Goal: Contribute content

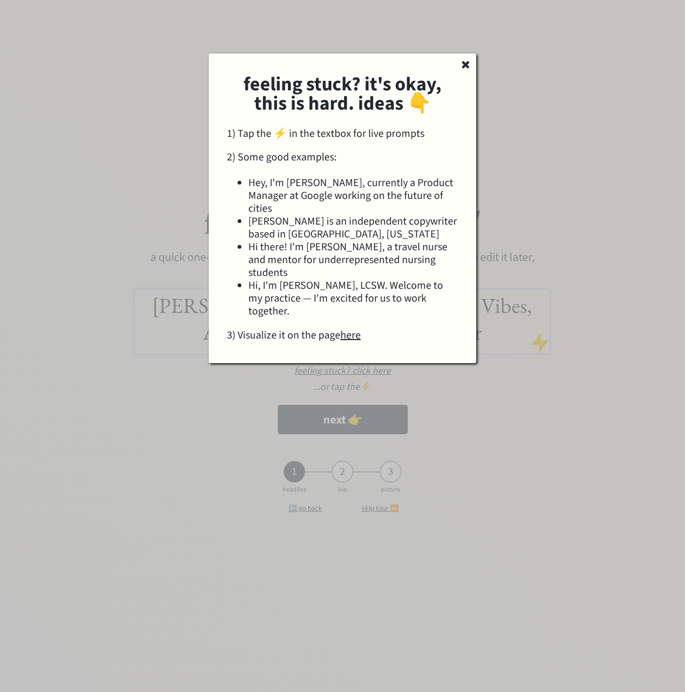
click at [464, 64] on use at bounding box center [465, 64] width 7 height 7
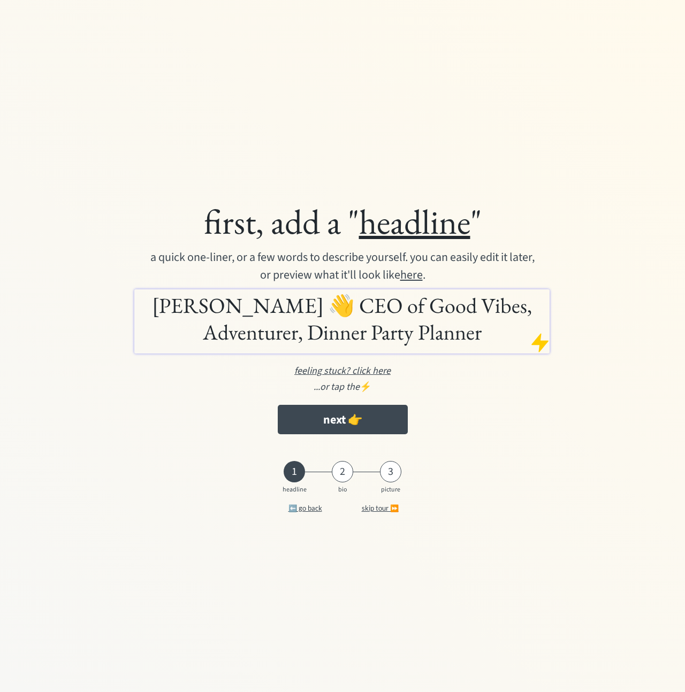
click at [368, 310] on h1 "[PERSON_NAME] 👋 CEO of Good Vibes, Adventurer, Dinner Party Planner" at bounding box center [342, 319] width 410 height 54
click at [335, 308] on h1 "[PERSON_NAME] 👋 CEO of Good Vibes, Adventurer, Dinner Party Planner" at bounding box center [342, 319] width 410 height 54
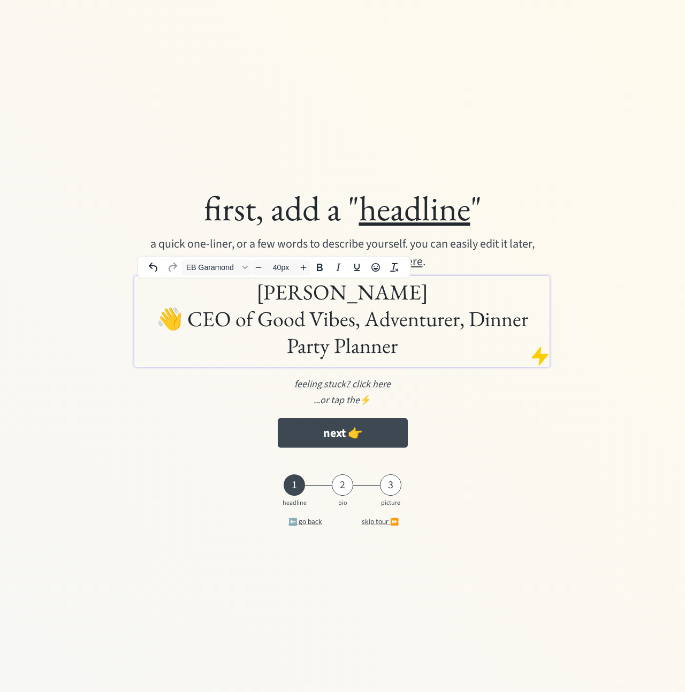
click at [387, 126] on div "first, add a " headline " a quick one-liner, or a few words to describe yoursel…" at bounding box center [342, 346] width 685 height 692
drag, startPoint x: 281, startPoint y: 319, endPoint x: 271, endPoint y: 318, distance: 10.2
click at [279, 318] on h1 "[PERSON_NAME] 👋 CEO of Good Vibes, Adventurer, Dinner Party Planner" at bounding box center [342, 319] width 410 height 80
click at [415, 351] on h1 "[PERSON_NAME] 👋 CEO of Good Vibes, Adventurer, Dinner Party Planner" at bounding box center [342, 319] width 410 height 80
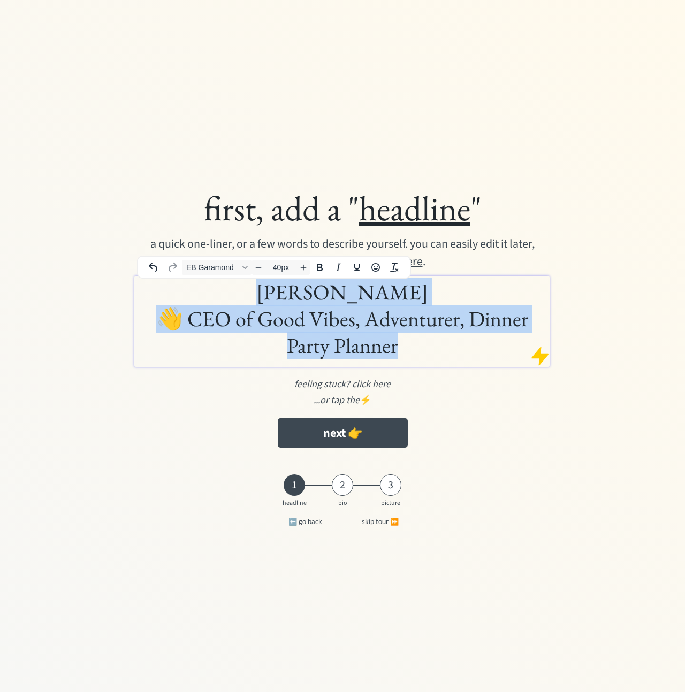
drag, startPoint x: 417, startPoint y: 349, endPoint x: 189, endPoint y: 288, distance: 236.1
click at [189, 288] on h1 "[PERSON_NAME] 👋 CEO of Good Vibes, Adventurer, Dinner Party Planner" at bounding box center [342, 319] width 410 height 80
click at [208, 266] on span "EB Garamond" at bounding box center [212, 267] width 52 height 9
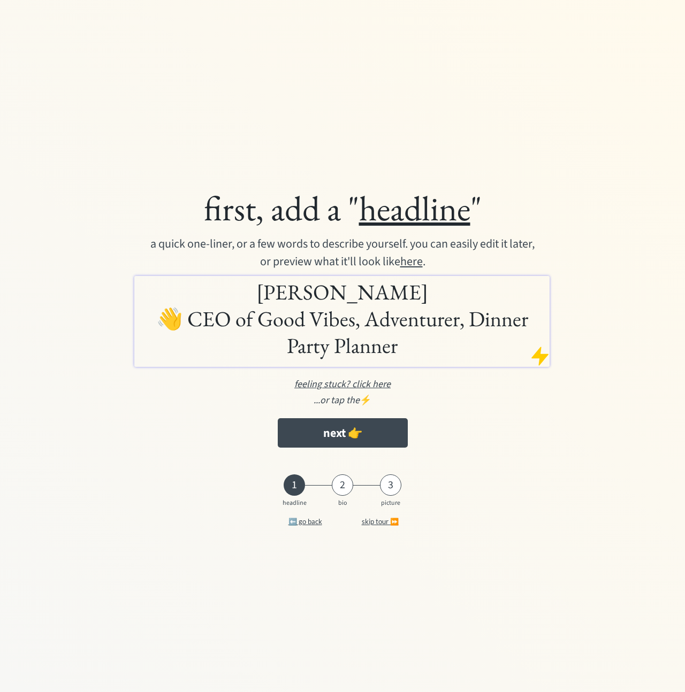
click at [468, 402] on div "...or tap the ⚡️" at bounding box center [342, 400] width 509 height 14
click at [371, 383] on u "feeling stuck? click here" at bounding box center [342, 384] width 96 height 13
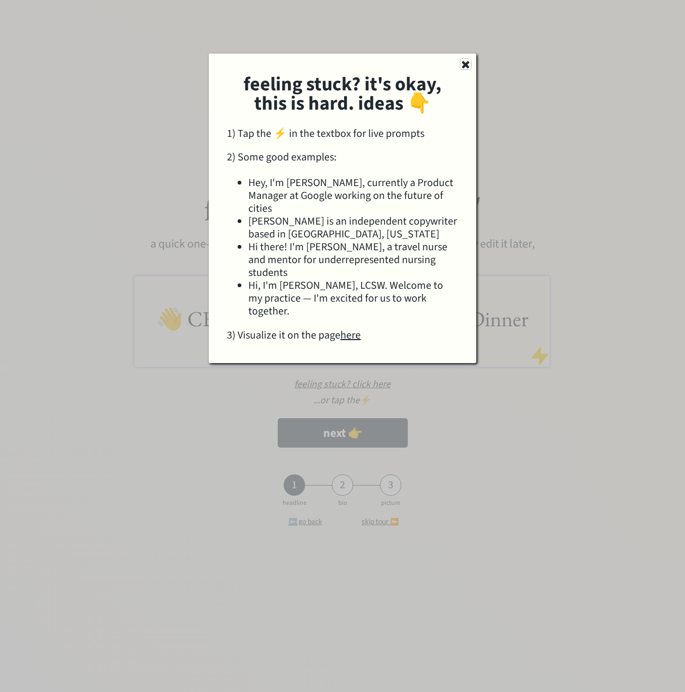
click at [463, 67] on use at bounding box center [465, 64] width 7 height 7
